Goal: Go to known website: Access a specific website the user already knows

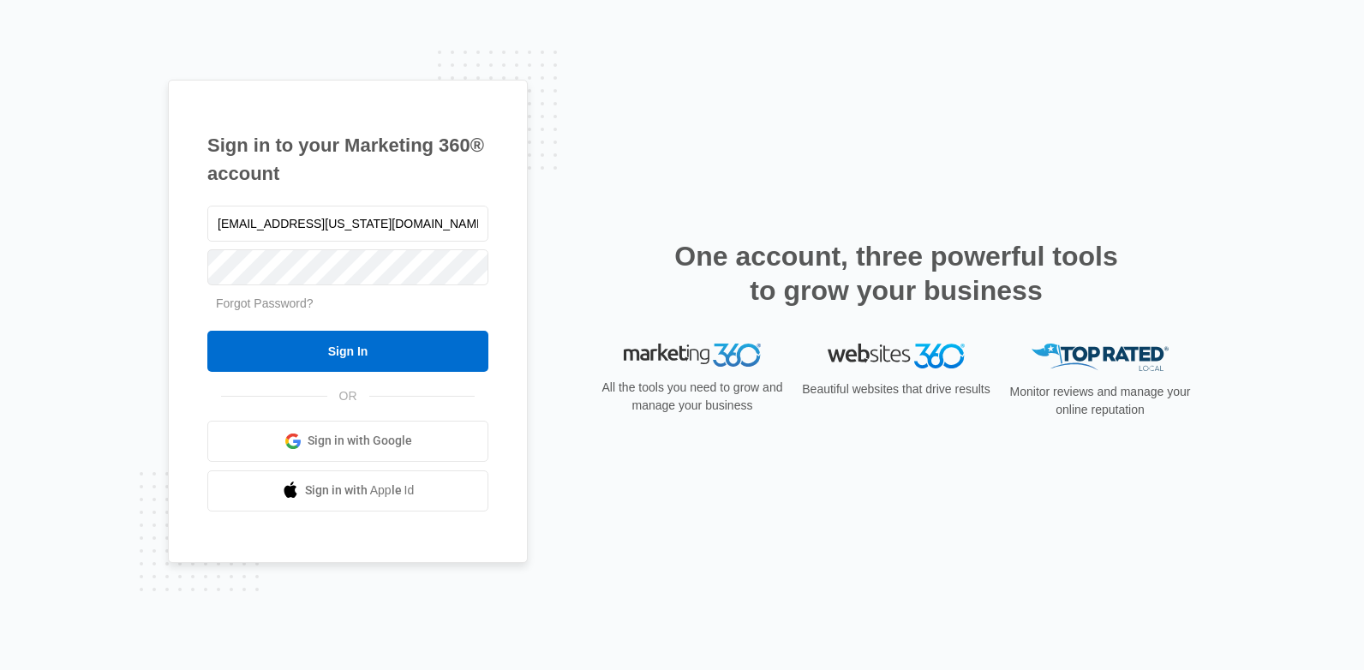
drag, startPoint x: 428, startPoint y: 225, endPoint x: 194, endPoint y: 289, distance: 243.2
click at [125, 265] on div "Sign in to your Marketing 360® account deerfield.florida@drgsweightloss.com For…" at bounding box center [682, 335] width 1364 height 670
type input "Plantation.Florida@drgsweightloss.com"
click at [151, 276] on div "Sign in to your Marketing 360® account Plantation.Florida@drgsweightloss.com Fo…" at bounding box center [682, 335] width 1364 height 670
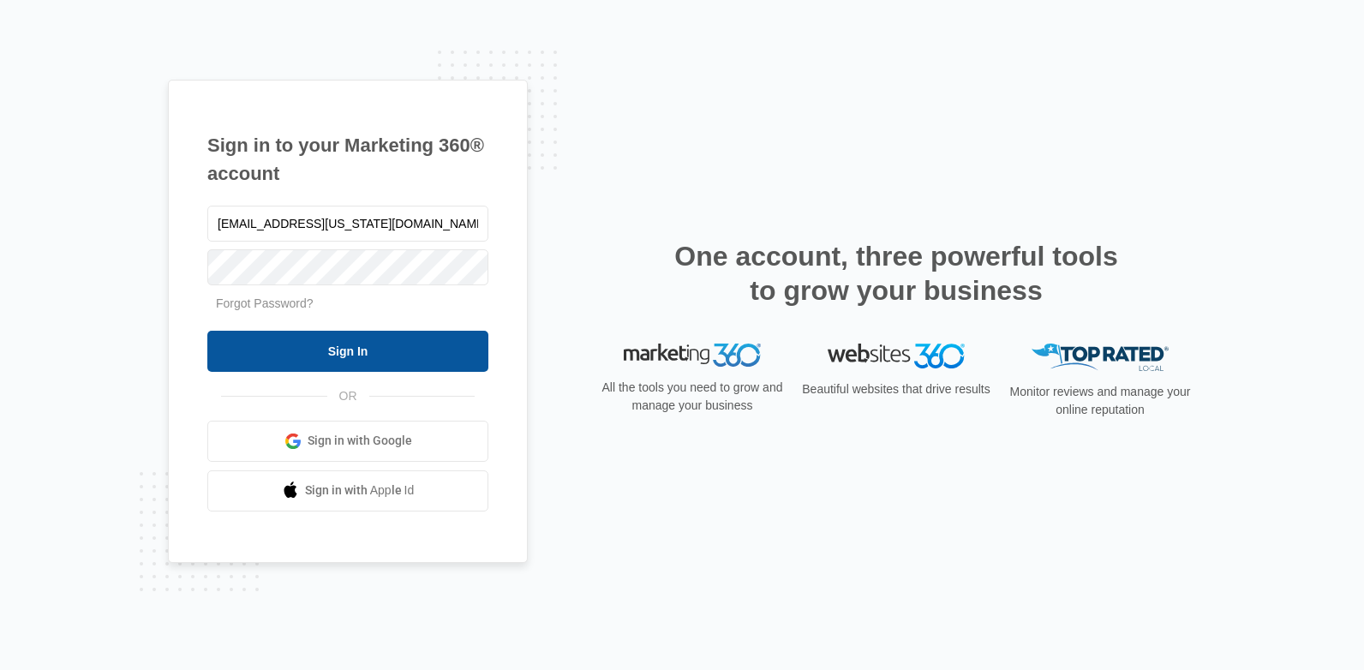
click at [314, 343] on input "Sign In" at bounding box center [347, 351] width 281 height 41
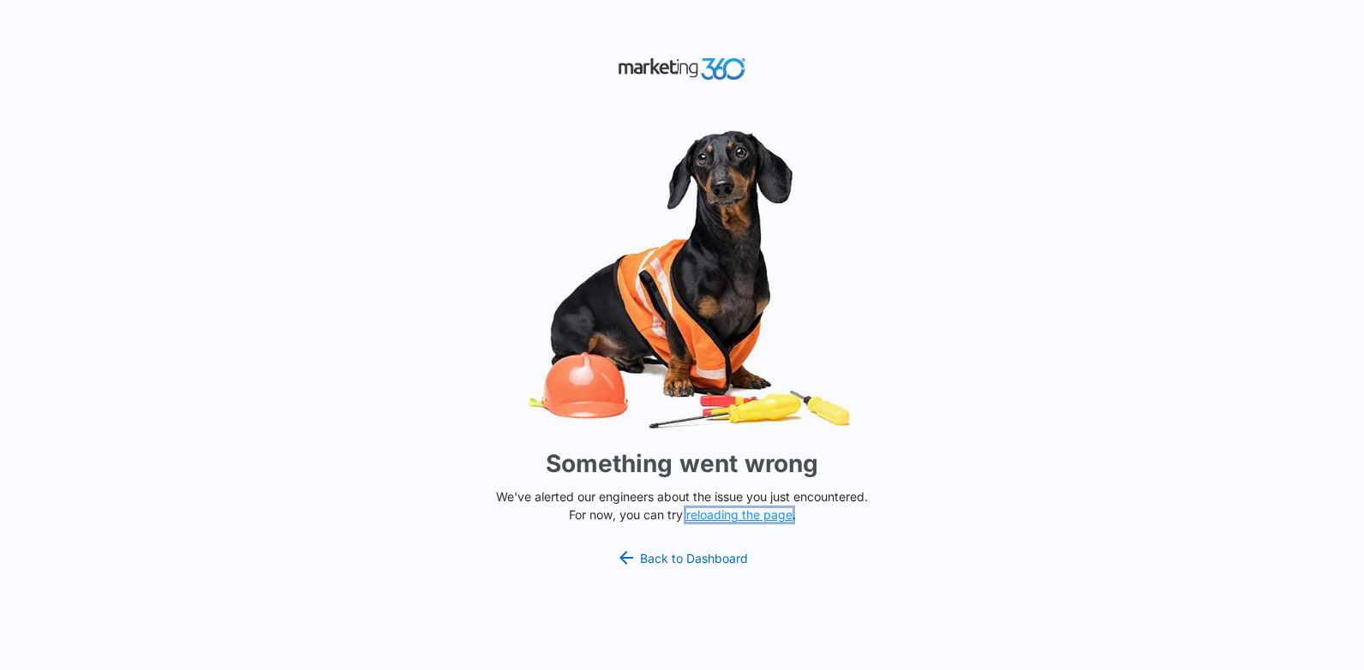
click at [746, 516] on button "reloading the page" at bounding box center [739, 515] width 106 height 14
